Goal: Task Accomplishment & Management: Manage account settings

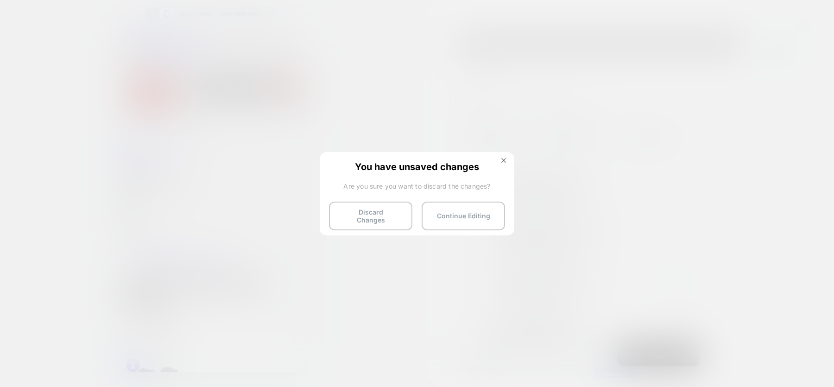
scroll to position [0, 0]
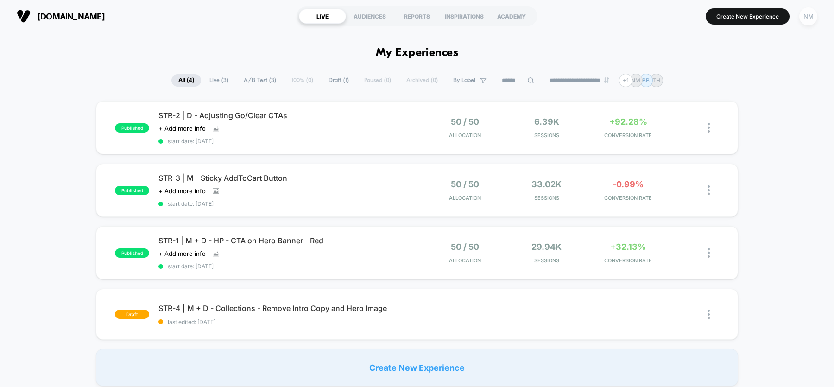
click at [810, 17] on div "NM" at bounding box center [808, 16] width 18 height 18
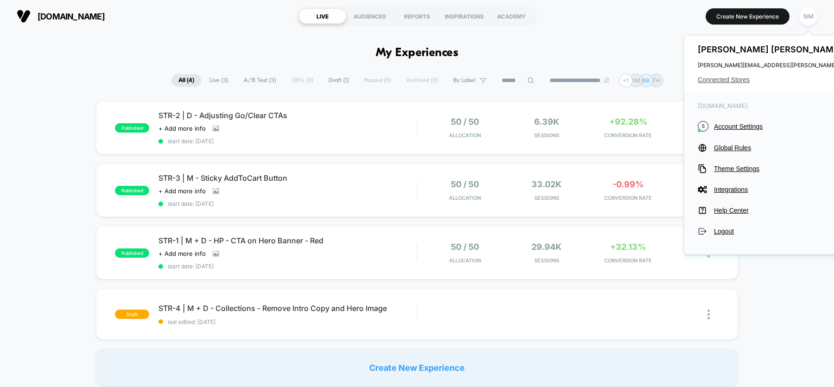
click at [730, 78] on span "Connected Stores" at bounding box center [790, 79] width 184 height 7
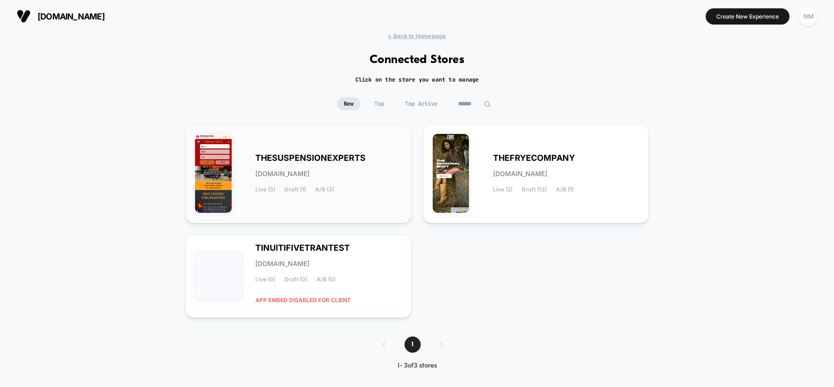
click at [309, 176] on span "[DOMAIN_NAME]" at bounding box center [282, 173] width 54 height 6
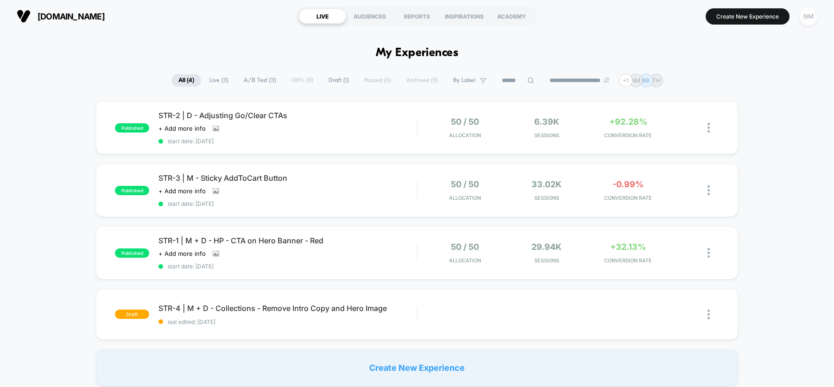
click at [804, 16] on div "NM" at bounding box center [808, 16] width 18 height 18
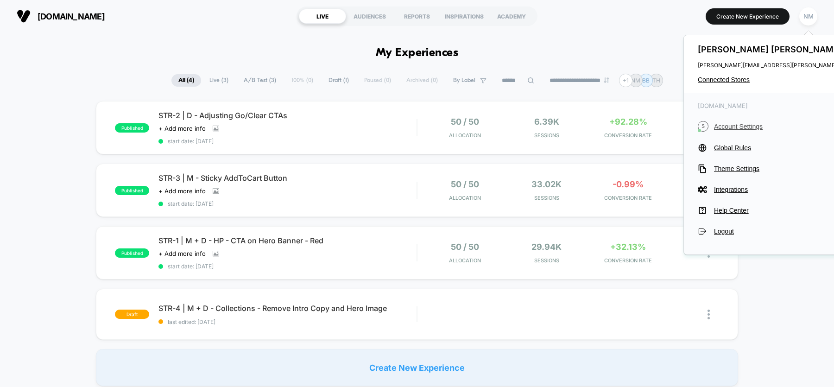
click at [732, 126] on span "Account Settings" at bounding box center [798, 126] width 168 height 7
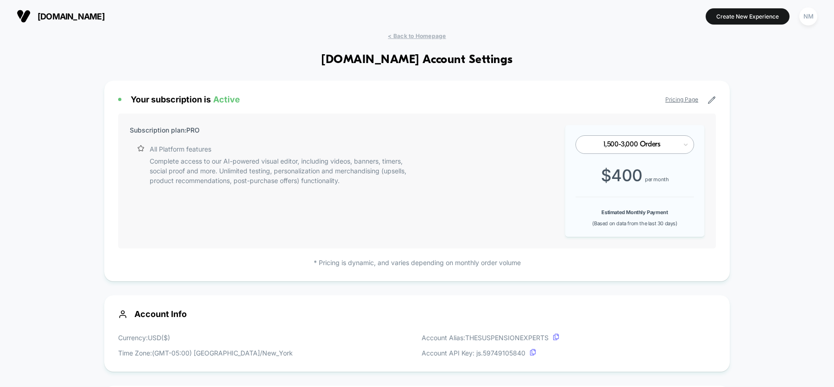
scroll to position [125, 0]
click at [809, 20] on div "NM" at bounding box center [808, 16] width 18 height 18
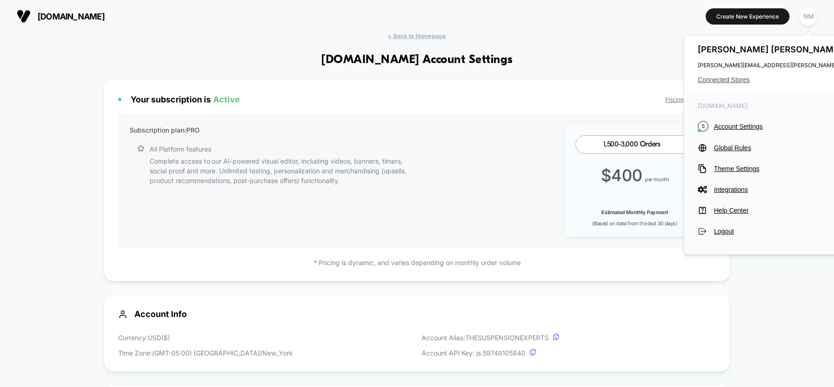
click at [722, 78] on span "Connected Stores" at bounding box center [790, 79] width 184 height 7
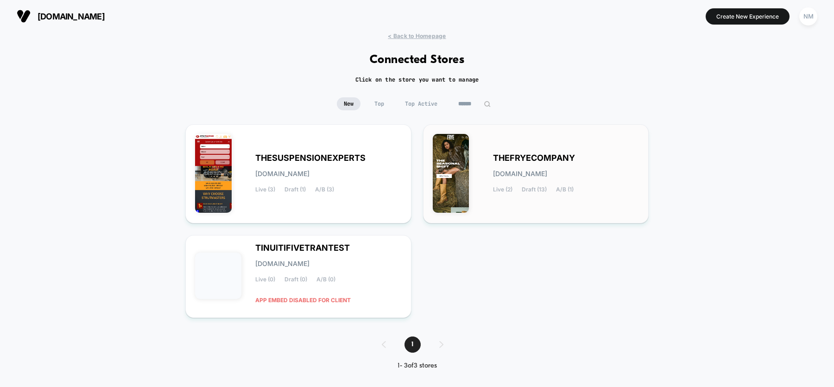
click at [519, 158] on span "THEFRYECOMPANY" at bounding box center [534, 158] width 82 height 6
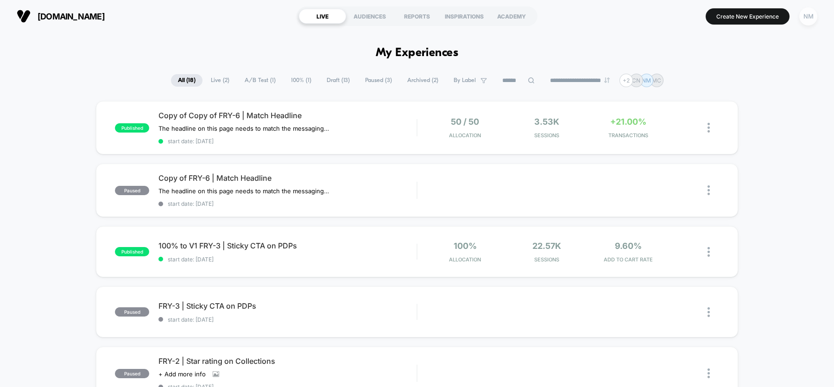
click at [810, 19] on div "NM" at bounding box center [808, 16] width 18 height 18
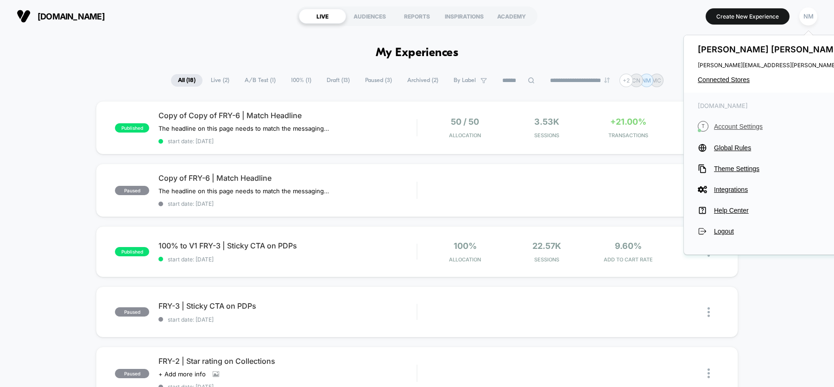
click at [732, 128] on span "Account Settings" at bounding box center [798, 126] width 168 height 7
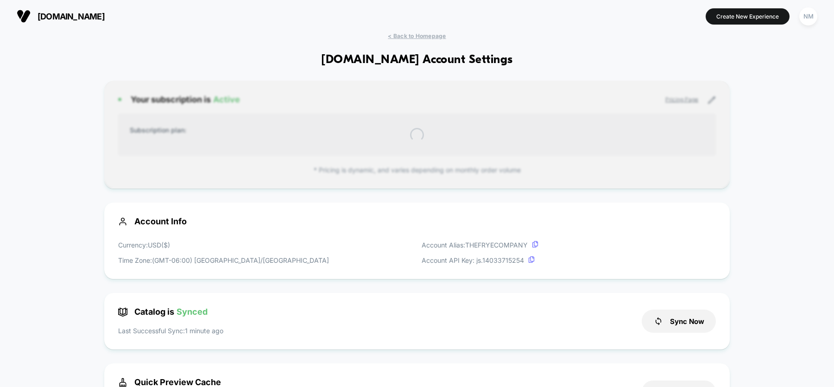
scroll to position [125, 0]
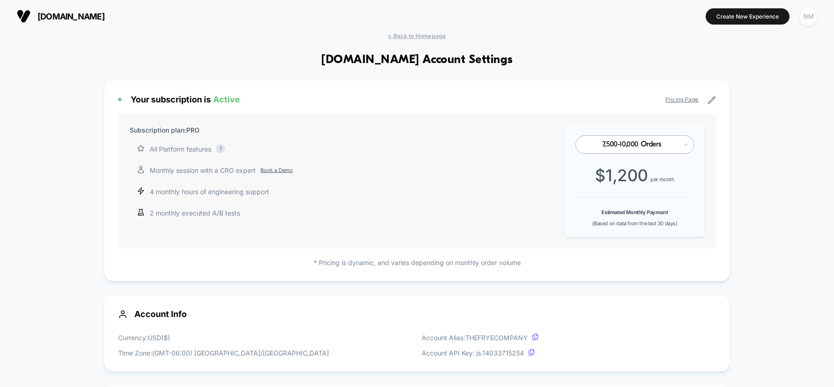
click at [813, 13] on div "NM" at bounding box center [808, 16] width 18 height 18
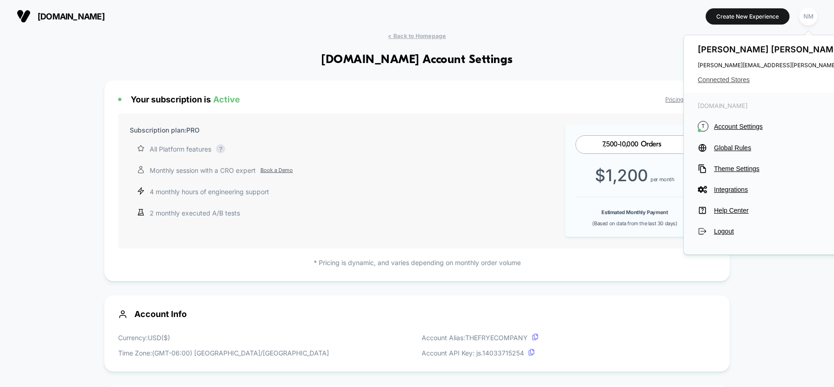
click at [737, 81] on span "Connected Stores" at bounding box center [790, 79] width 184 height 7
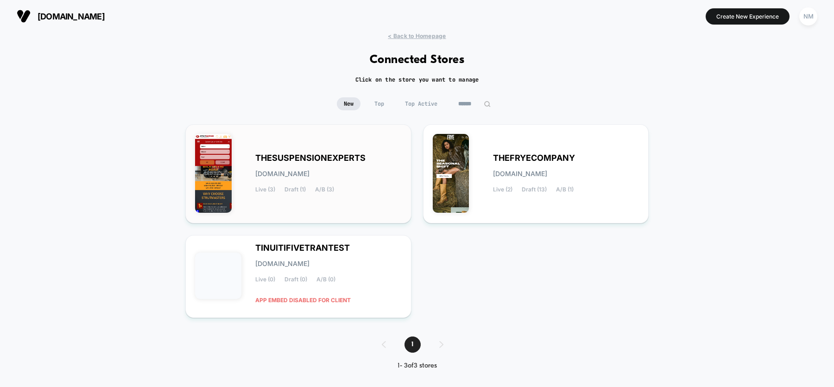
click at [325, 161] on span "THESUSPENSIONEXPERTS" at bounding box center [310, 158] width 110 height 6
